Goal: Transaction & Acquisition: Purchase product/service

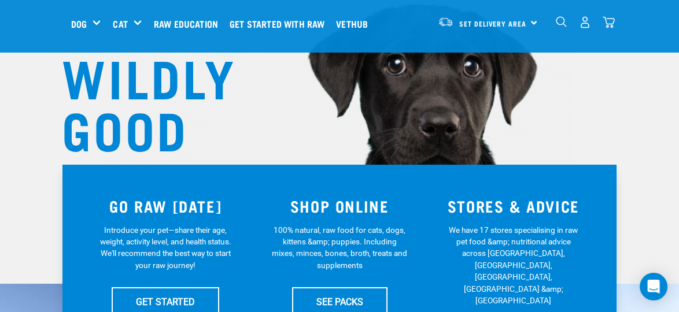
scroll to position [174, 0]
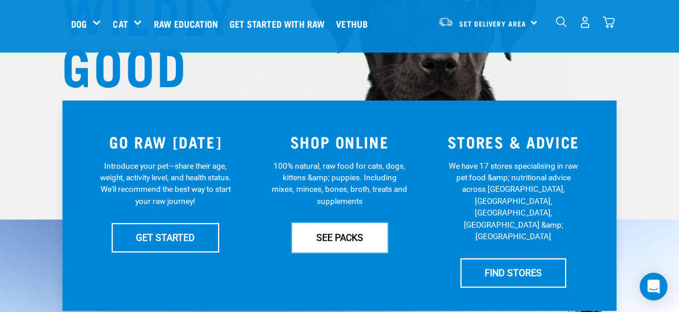
click at [333, 240] on link "SEE PACKS" at bounding box center [339, 237] width 95 height 29
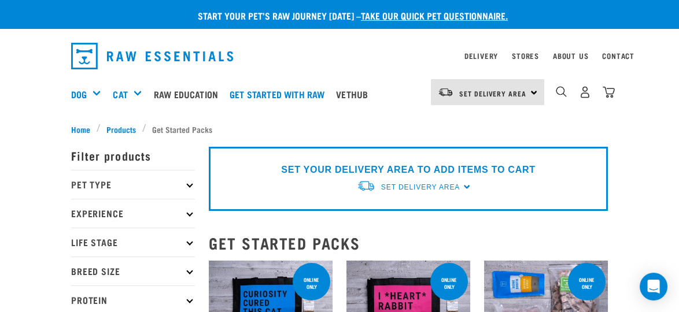
click at [186, 185] on p "Pet Type" at bounding box center [133, 184] width 124 height 29
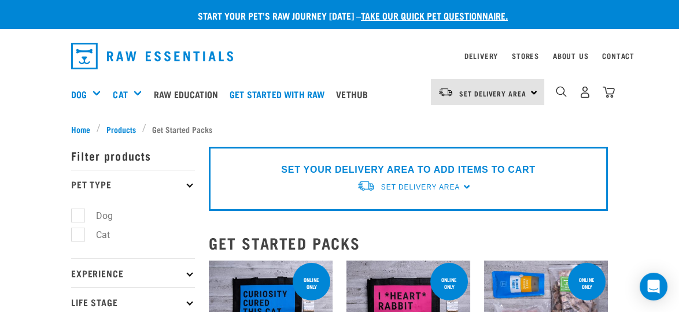
click at [78, 235] on label "Cat" at bounding box center [96, 235] width 37 height 14
click at [74, 235] on input "Cat" at bounding box center [75, 233] width 8 height 8
checkbox input "true"
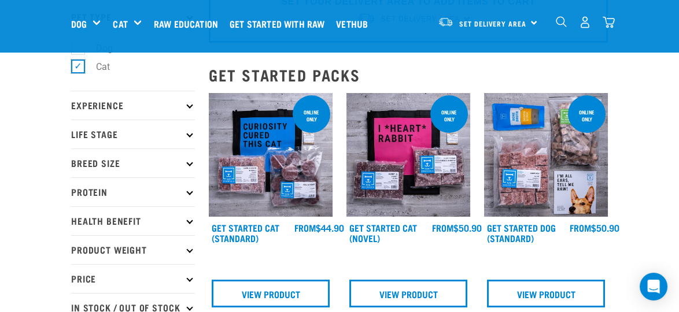
scroll to position [116, 0]
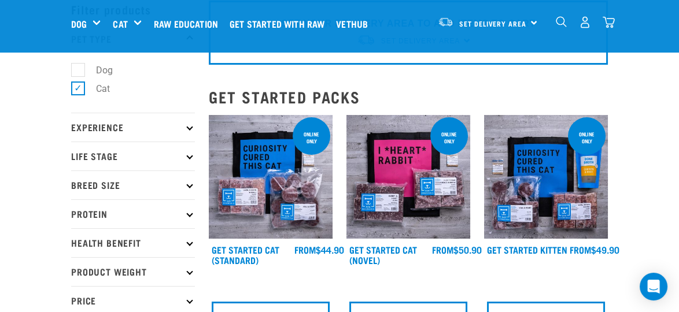
scroll to position [116, 0]
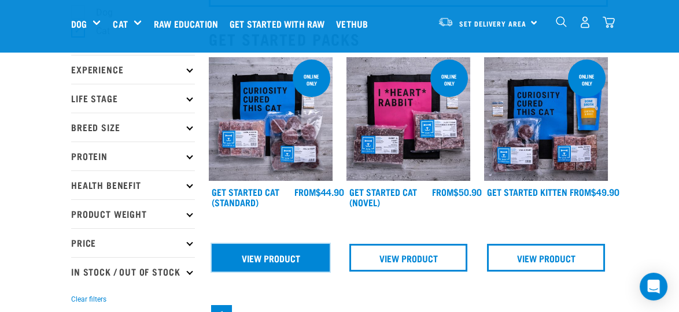
click at [248, 251] on link "View Product" at bounding box center [271, 258] width 118 height 28
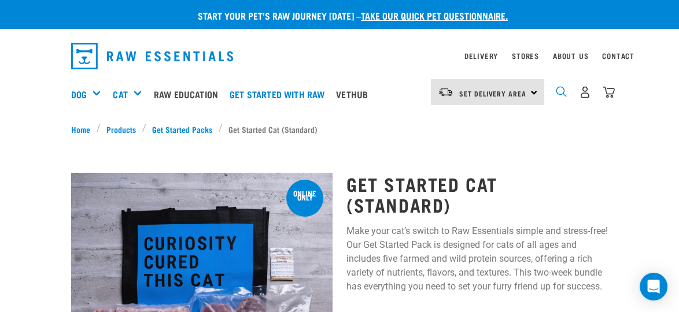
click at [559, 87] on img "dropdown navigation" at bounding box center [561, 91] width 11 height 11
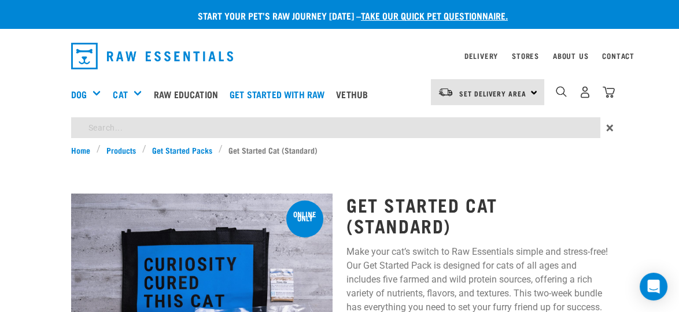
click at [241, 136] on input "search" at bounding box center [335, 127] width 529 height 21
click at [131, 134] on input "search" at bounding box center [335, 127] width 529 height 21
type input "cow hoof"
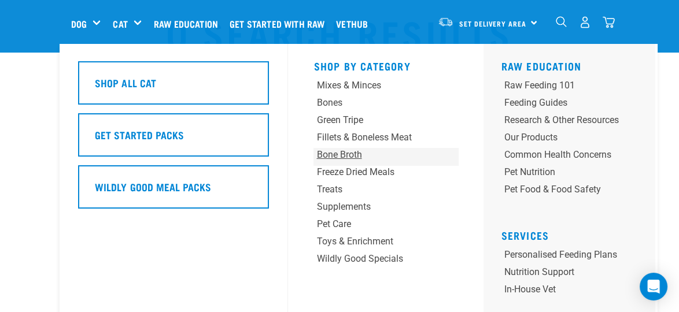
scroll to position [58, 0]
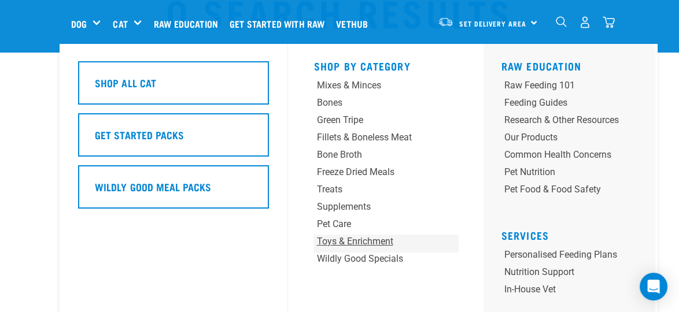
click at [395, 240] on div "Toys & Enrichment" at bounding box center [373, 242] width 114 height 14
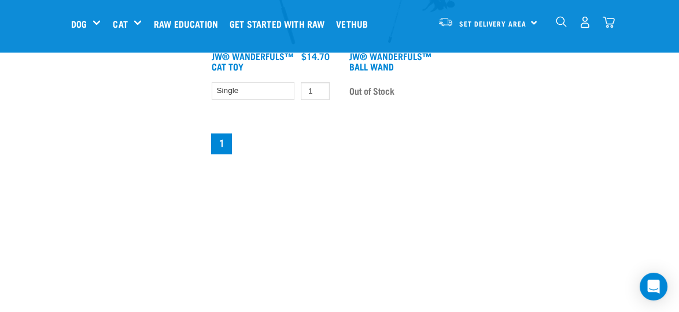
scroll to position [463, 0]
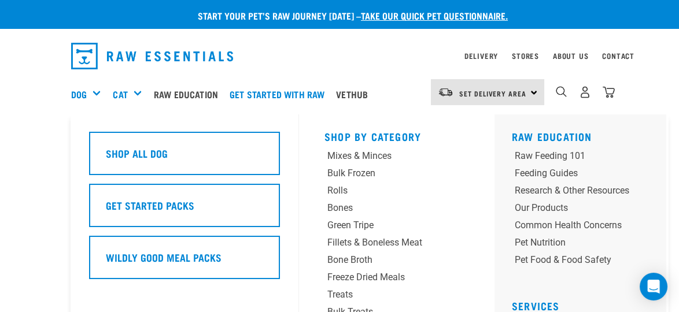
click at [89, 91] on div "Dog" at bounding box center [90, 94] width 39 height 46
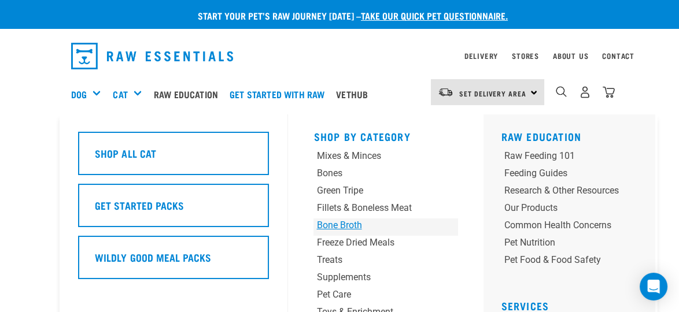
scroll to position [58, 0]
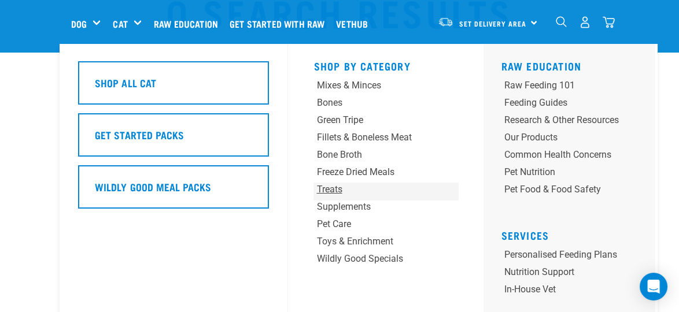
click at [325, 190] on div "Treats" at bounding box center [373, 190] width 114 height 14
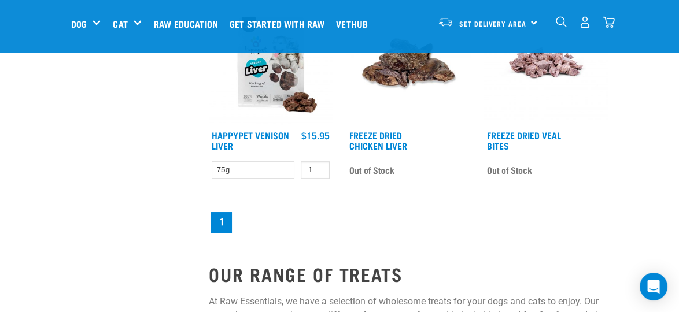
scroll to position [1215, 0]
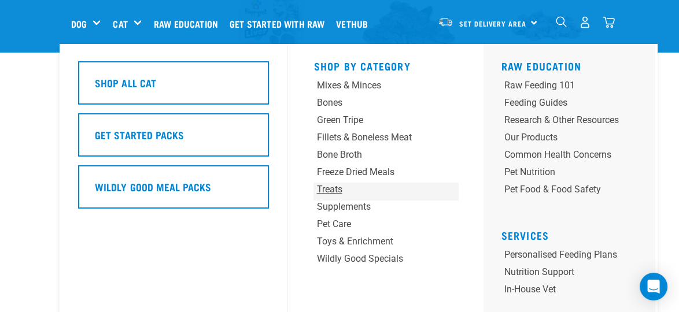
click at [334, 190] on div "Treats" at bounding box center [373, 190] width 114 height 14
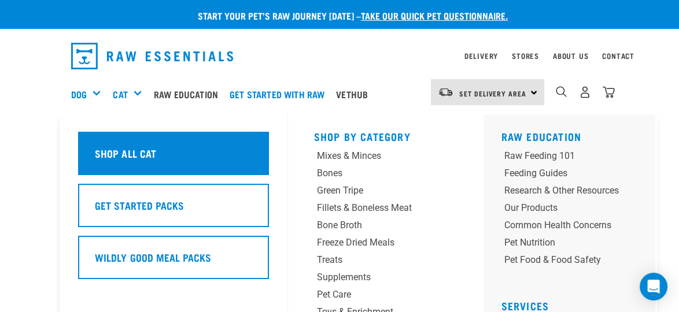
click at [137, 153] on h5 "Shop All Cat" at bounding box center [125, 153] width 61 height 15
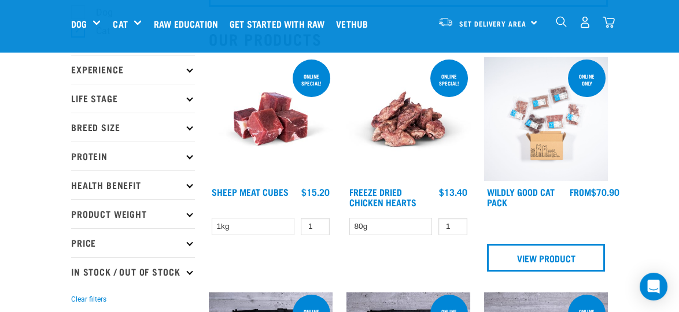
scroll to position [174, 0]
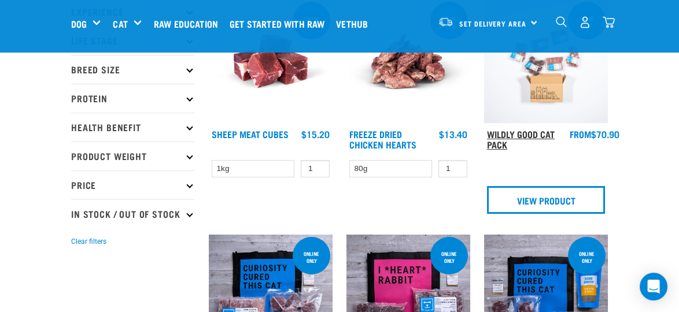
click at [531, 134] on link "Wildly Good Cat Pack" at bounding box center [521, 139] width 68 height 16
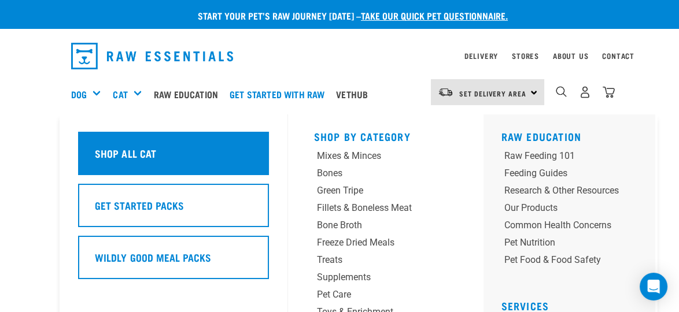
click at [139, 155] on h5 "Shop All Cat" at bounding box center [125, 153] width 61 height 15
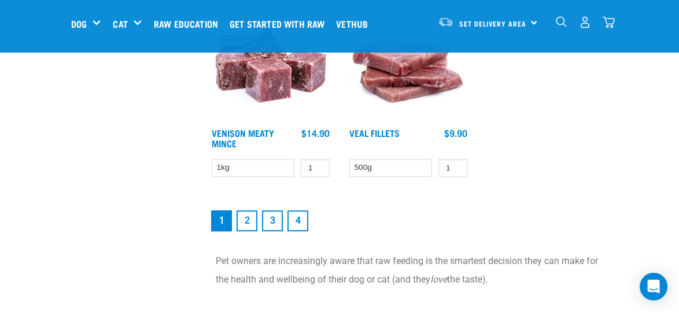
scroll to position [2199, 0]
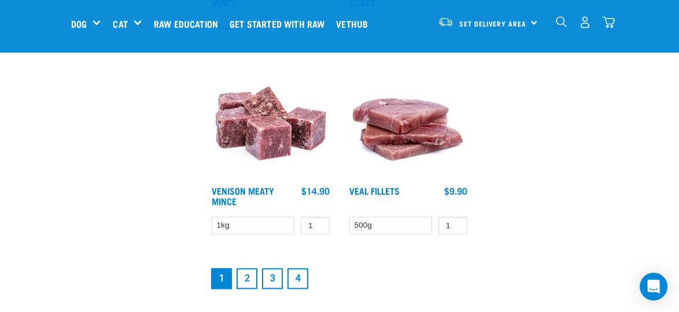
click at [246, 275] on link "2" at bounding box center [247, 278] width 21 height 21
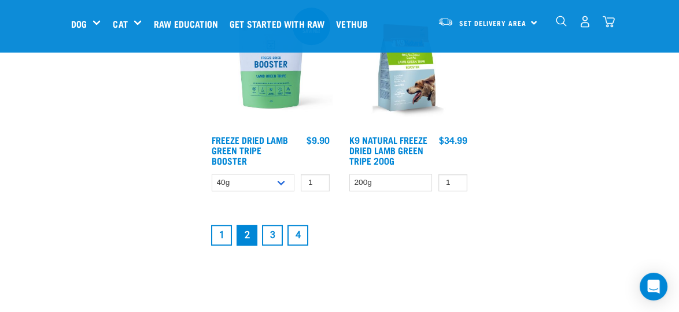
scroll to position [2199, 0]
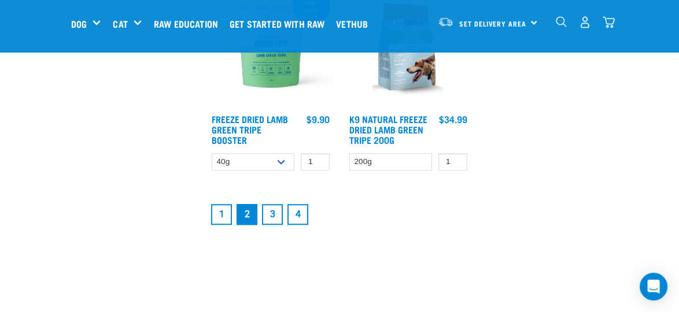
click at [274, 212] on link "3" at bounding box center [272, 214] width 21 height 21
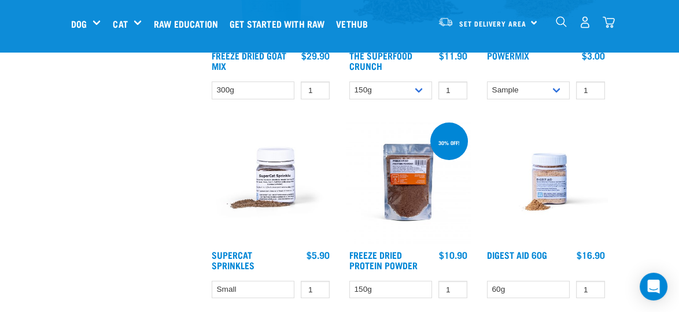
scroll to position [521, 0]
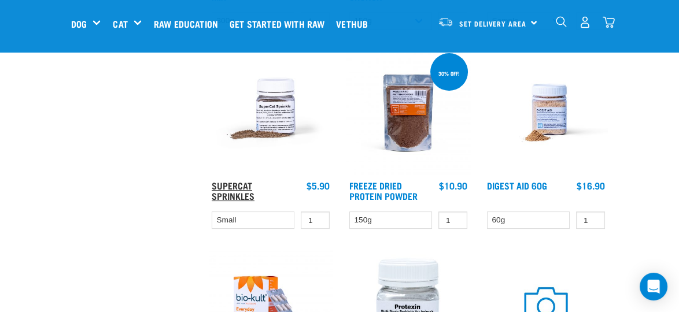
click at [241, 186] on link "Supercat Sprinkles" at bounding box center [233, 191] width 43 height 16
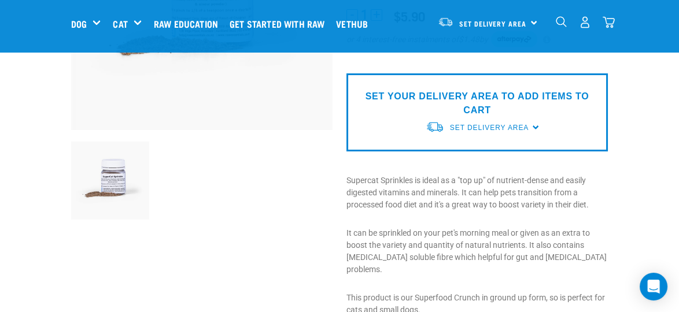
scroll to position [231, 0]
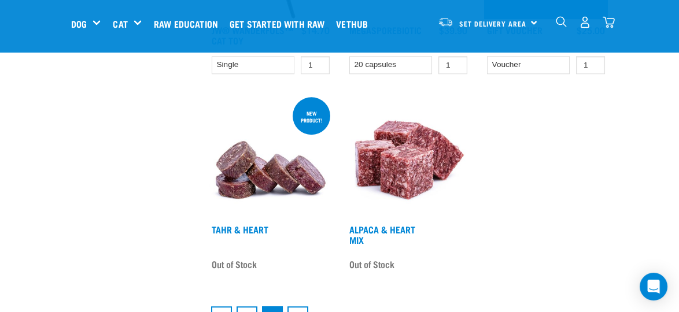
scroll to position [2229, 0]
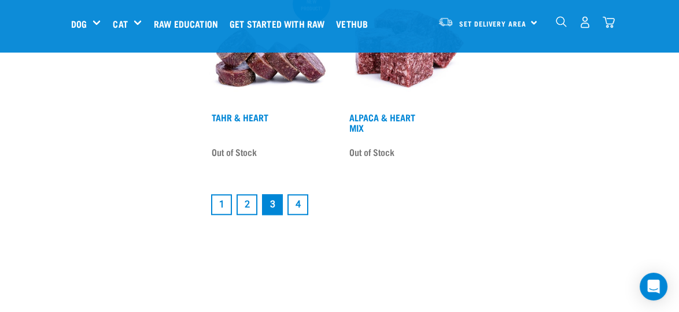
click at [294, 212] on link "4" at bounding box center [298, 204] width 21 height 21
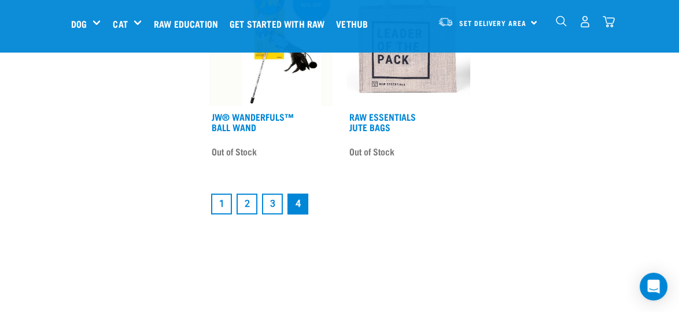
scroll to position [1273, 0]
